Goal: Task Accomplishment & Management: Manage account settings

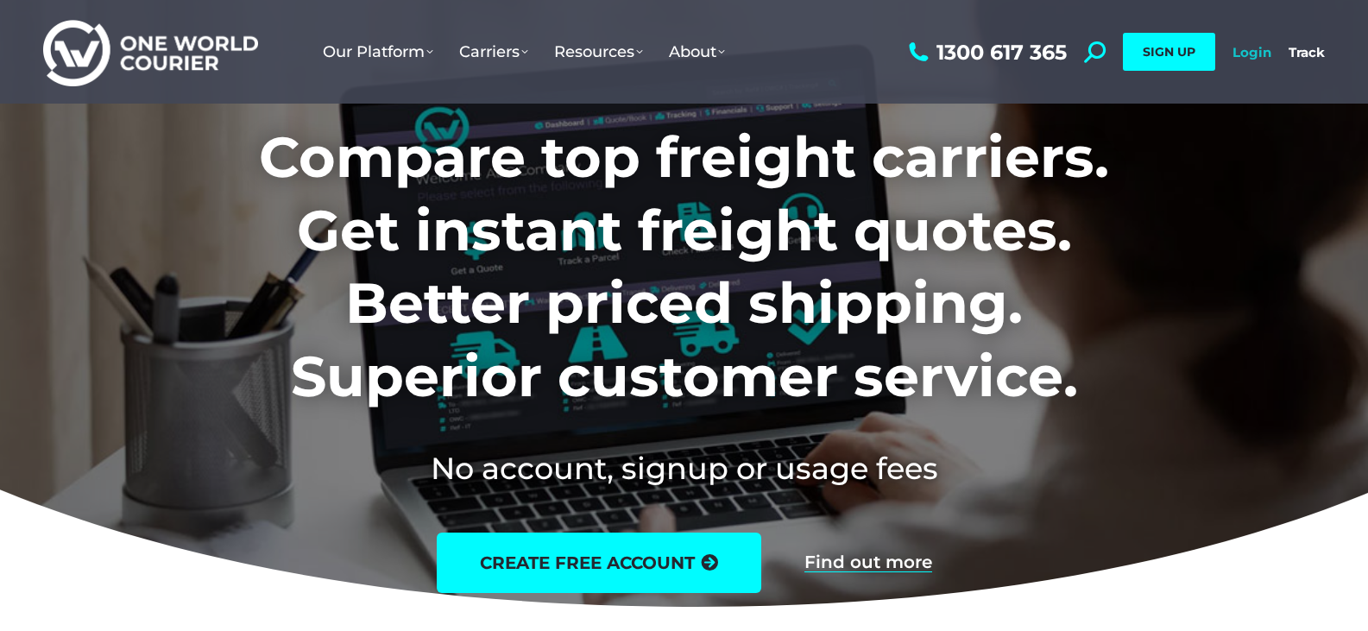
click at [1251, 53] on link "Login" at bounding box center [1252, 52] width 39 height 16
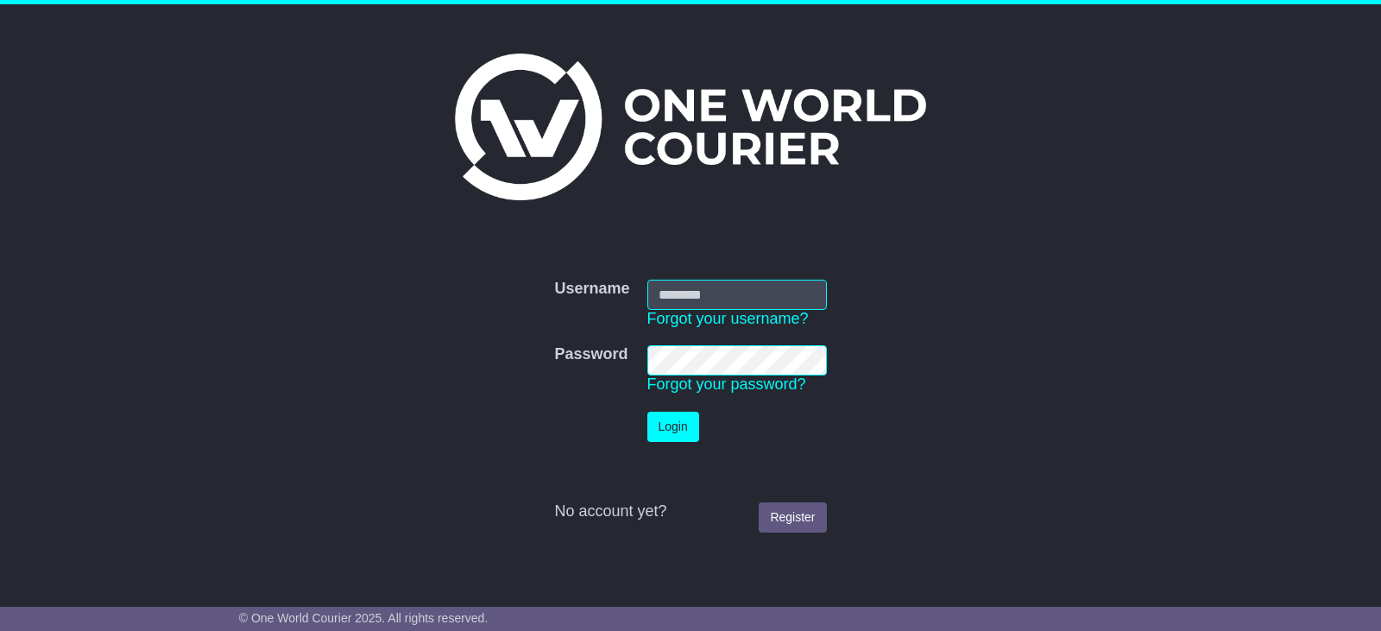
type input "**********"
click at [669, 427] on button "Login" at bounding box center [674, 427] width 52 height 30
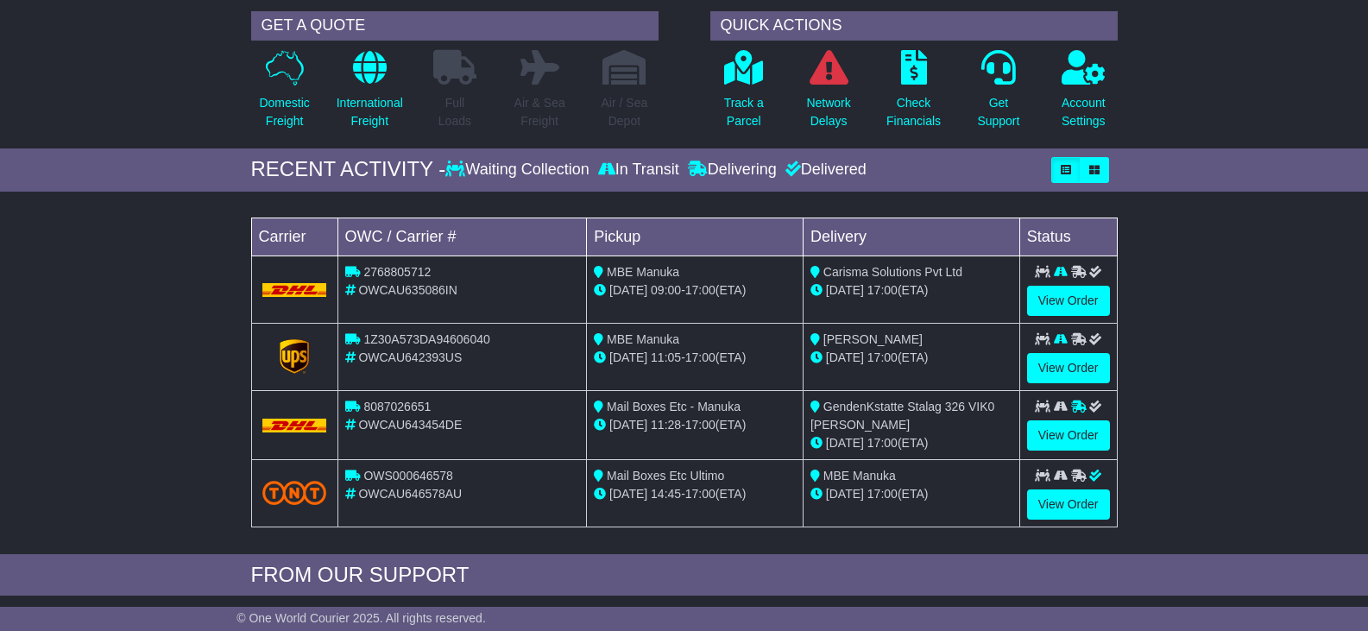
scroll to position [165, 0]
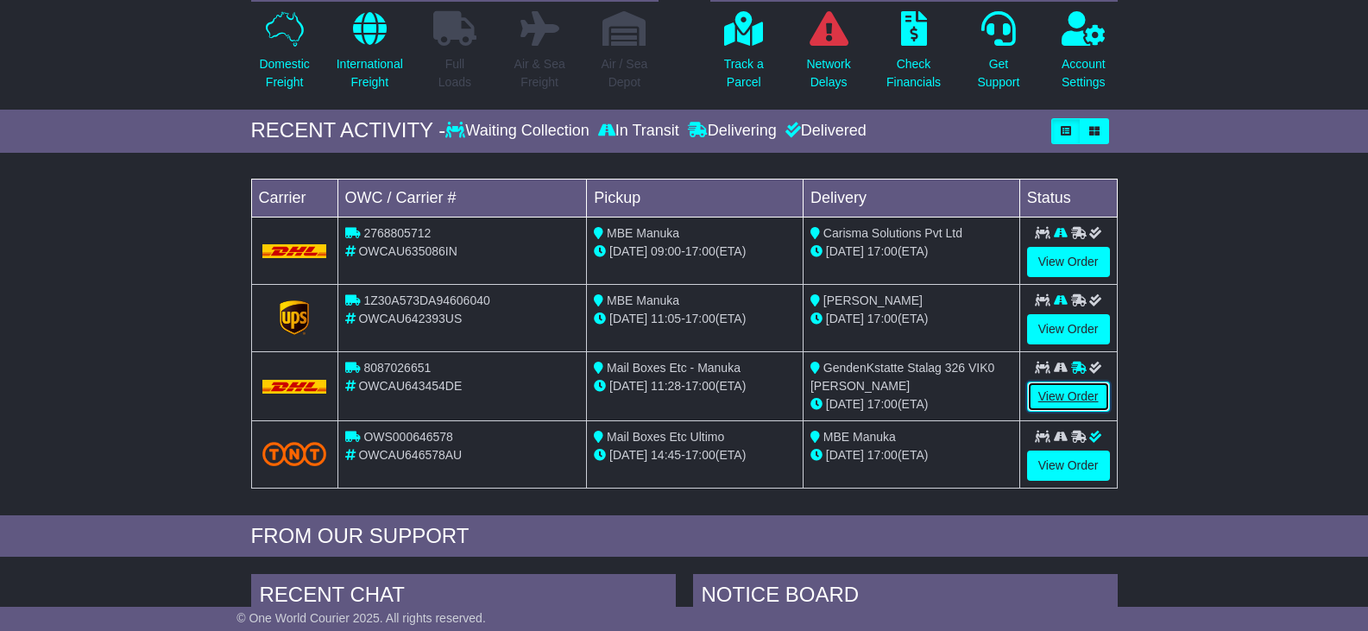
click at [1049, 396] on link "View Order" at bounding box center [1068, 397] width 83 height 30
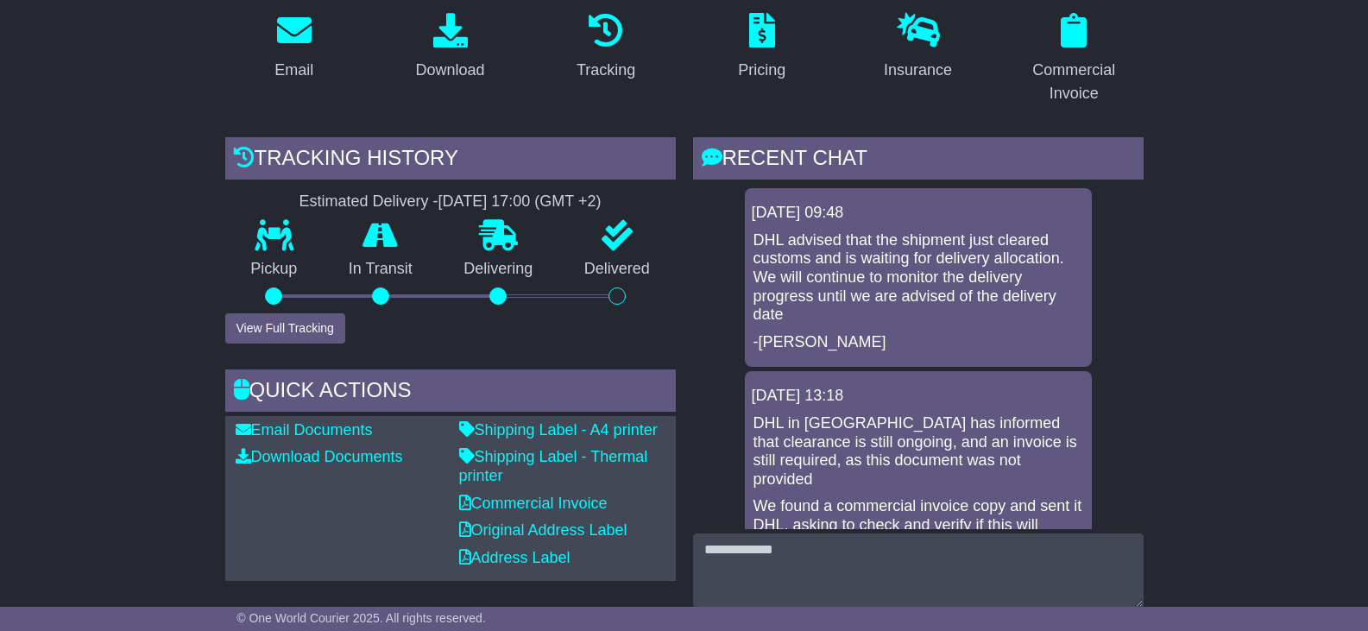
scroll to position [320, 0]
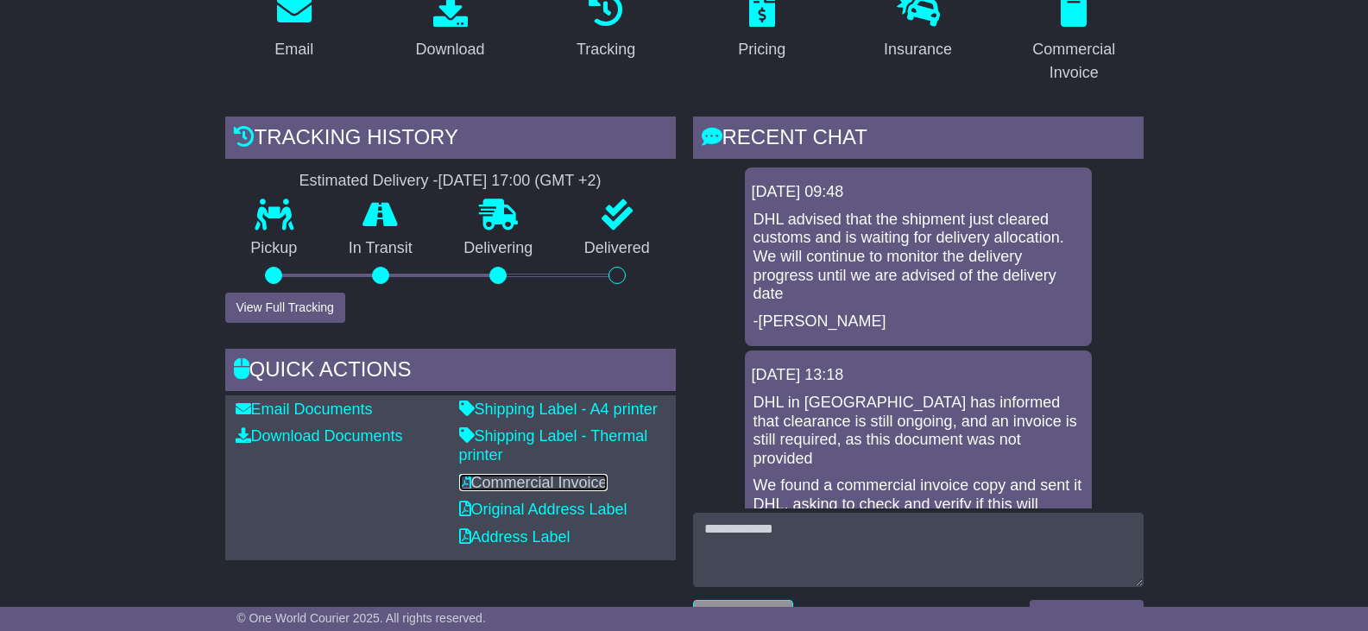
click at [517, 480] on link "Commercial Invoice" at bounding box center [533, 482] width 149 height 17
click at [510, 538] on link "Address Label" at bounding box center [514, 536] width 111 height 17
click at [319, 436] on link "Download Documents" at bounding box center [319, 435] width 167 height 17
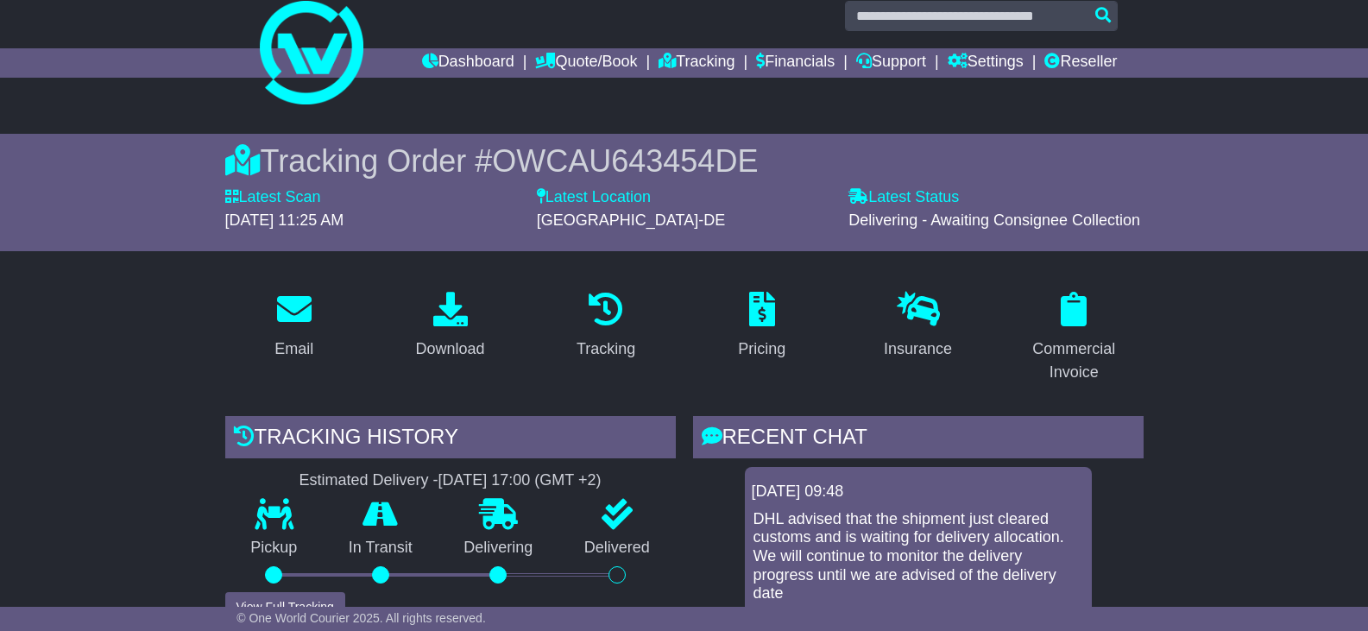
scroll to position [0, 0]
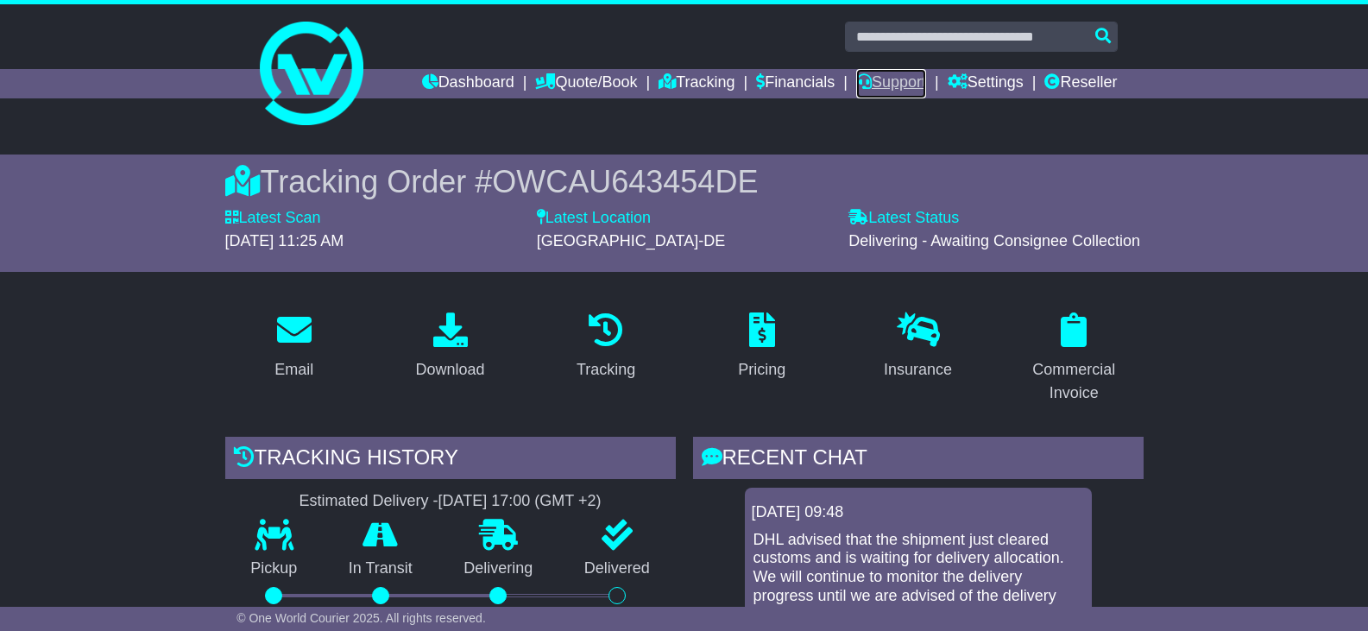
click at [885, 79] on link "Support" at bounding box center [891, 83] width 70 height 29
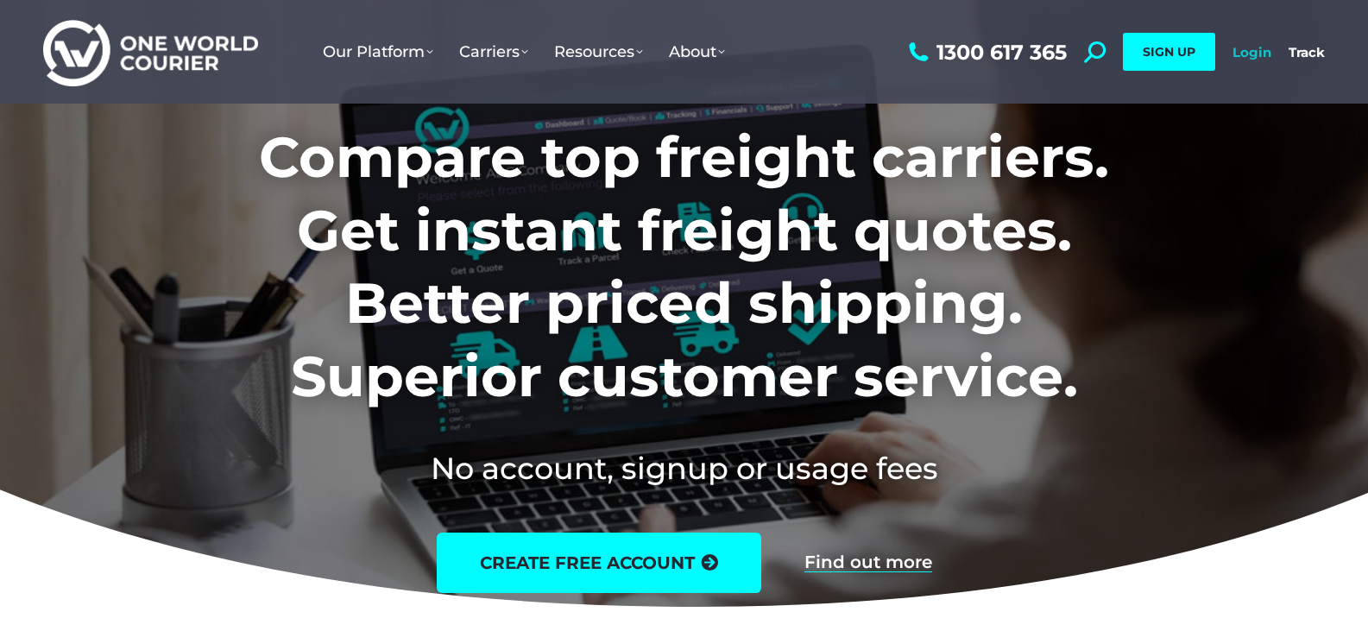
click at [1248, 54] on link "Login" at bounding box center [1252, 52] width 39 height 16
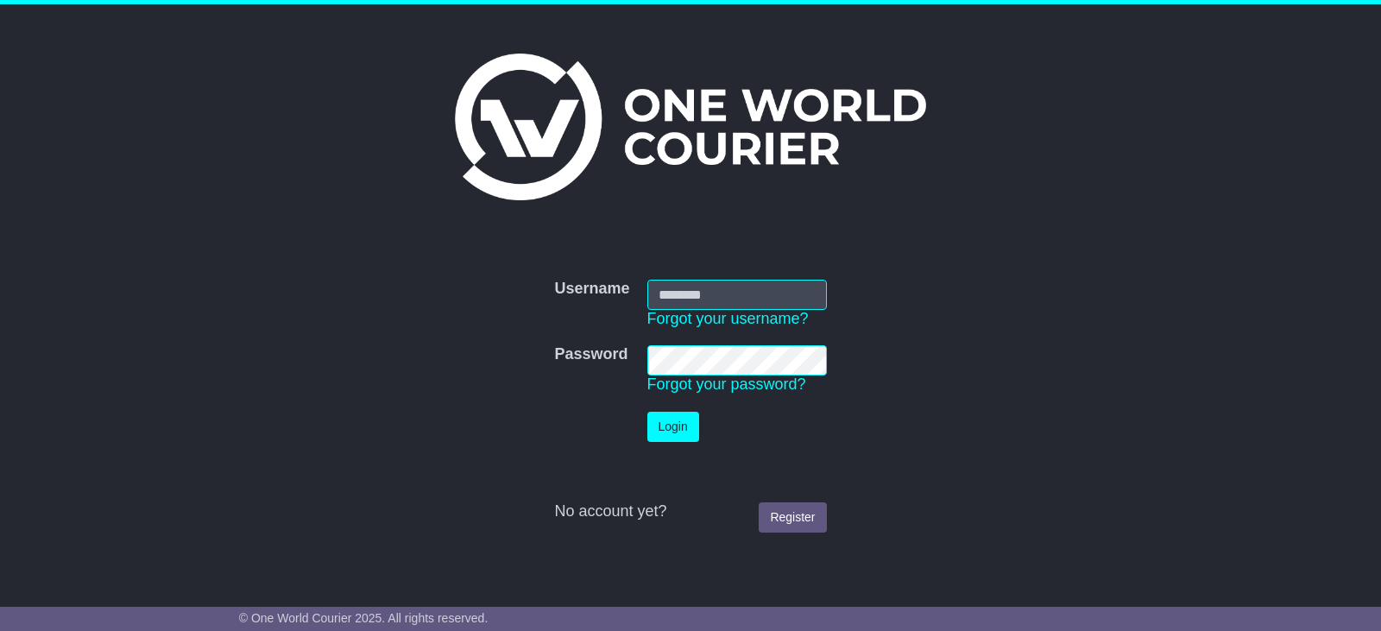
type input "**********"
click at [670, 427] on button "Login" at bounding box center [674, 427] width 52 height 30
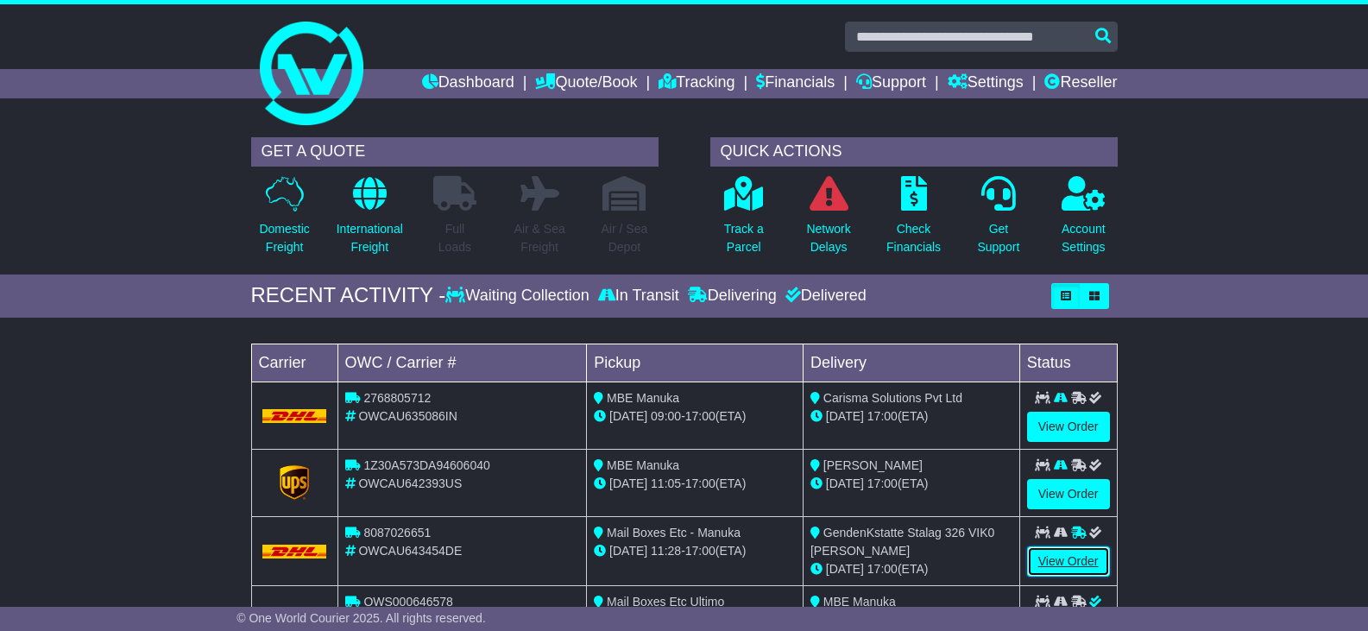
click at [1070, 562] on link "View Order" at bounding box center [1068, 562] width 83 height 30
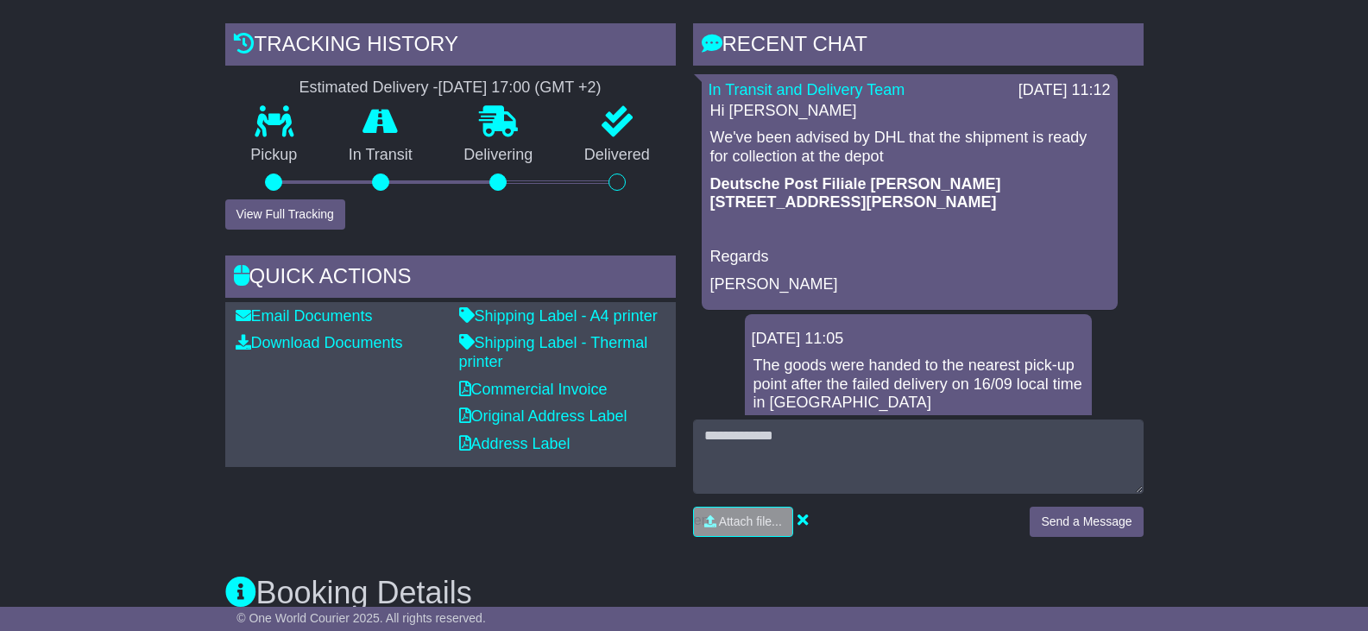
scroll to position [431, 0]
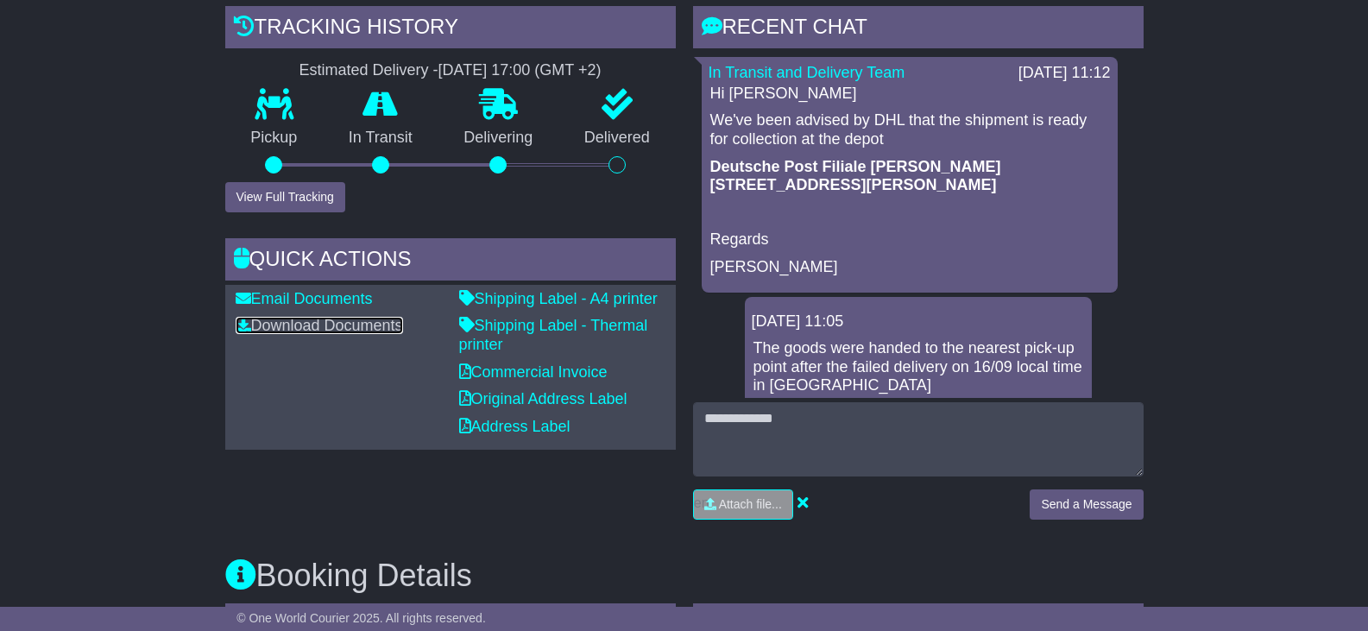
click at [367, 327] on link "Download Documents" at bounding box center [319, 325] width 167 height 17
